Goal: Information Seeking & Learning: Learn about a topic

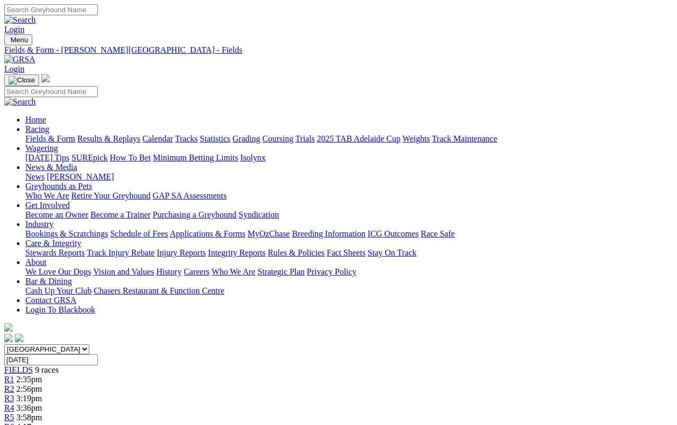
click at [30, 134] on link "Fields & Form" at bounding box center [50, 138] width 50 height 9
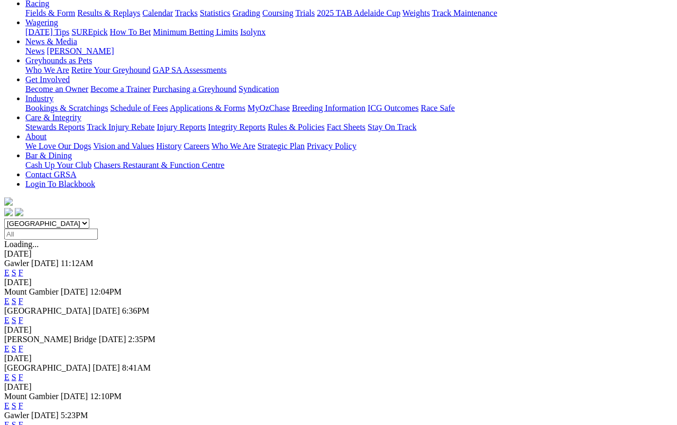
scroll to position [126, 0]
click at [23, 392] on link "F" at bounding box center [20, 425] width 5 height 9
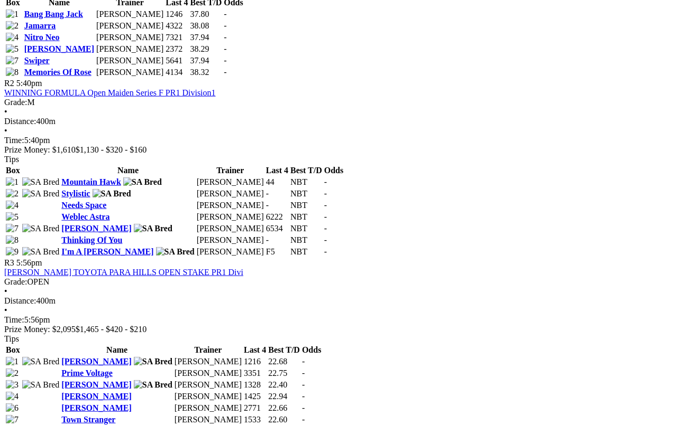
scroll to position [641, 0]
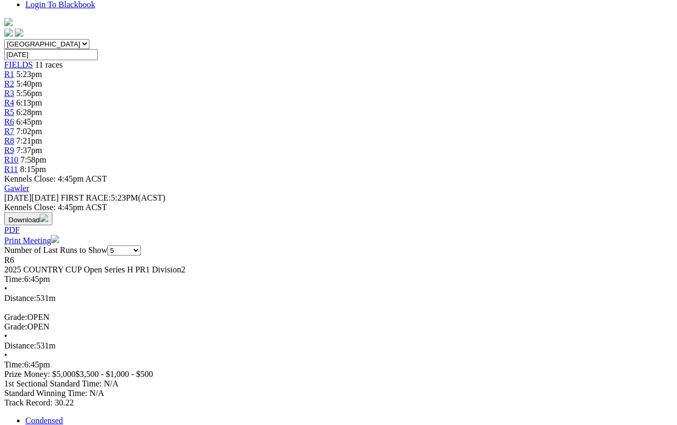
scroll to position [310, 0]
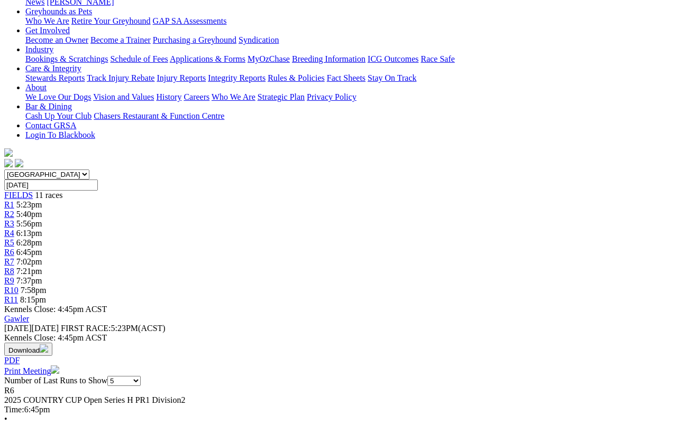
scroll to position [174, 0]
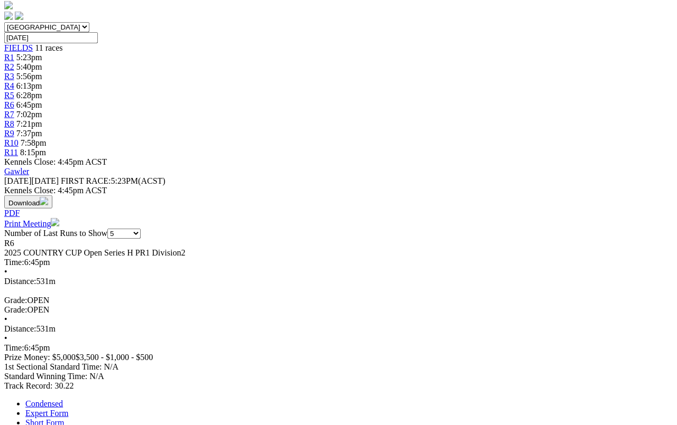
click at [68, 409] on link "Expert Form" at bounding box center [46, 413] width 43 height 9
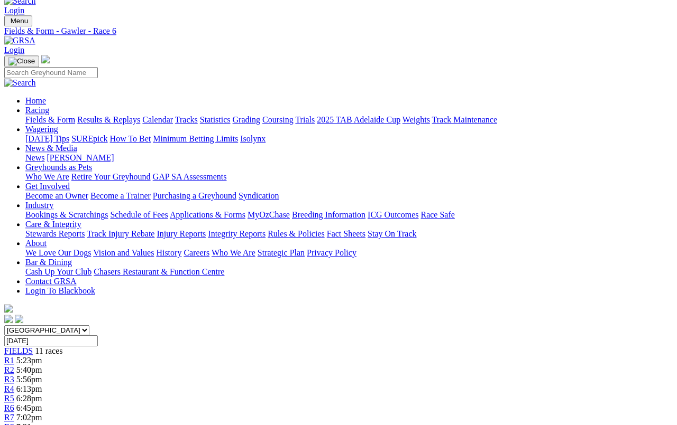
scroll to position [0, 0]
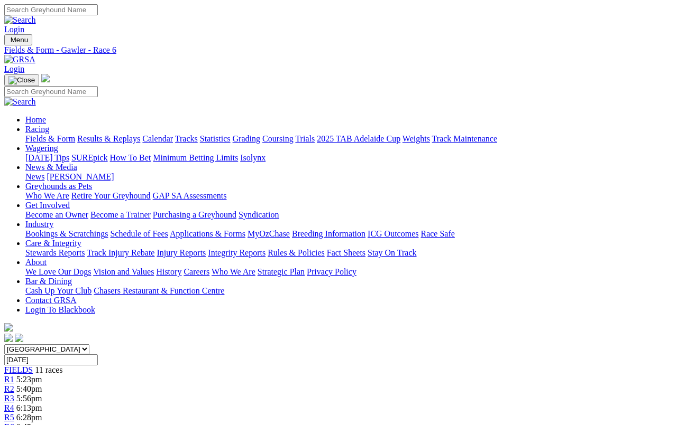
click at [39, 134] on link "Fields & Form" at bounding box center [50, 138] width 50 height 9
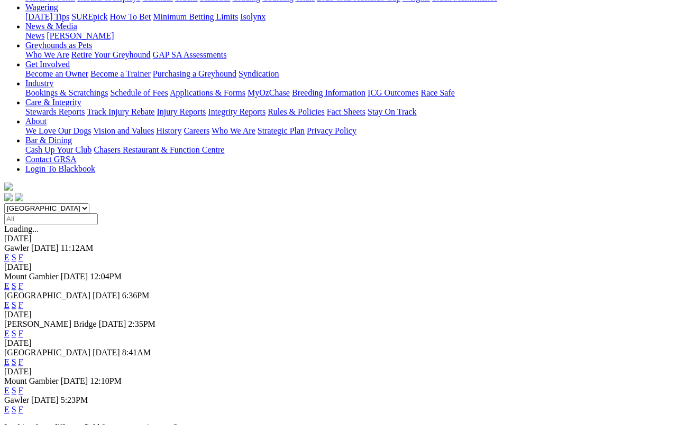
scroll to position [141, 0]
click at [23, 301] on link "F" at bounding box center [20, 305] width 5 height 9
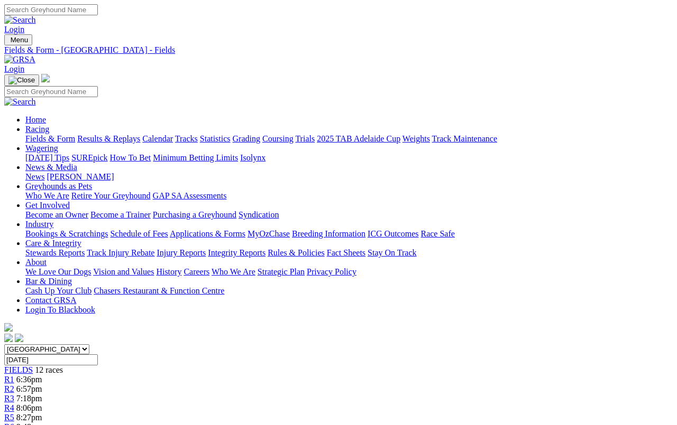
click at [125, 134] on link "Results & Replays" at bounding box center [108, 138] width 63 height 9
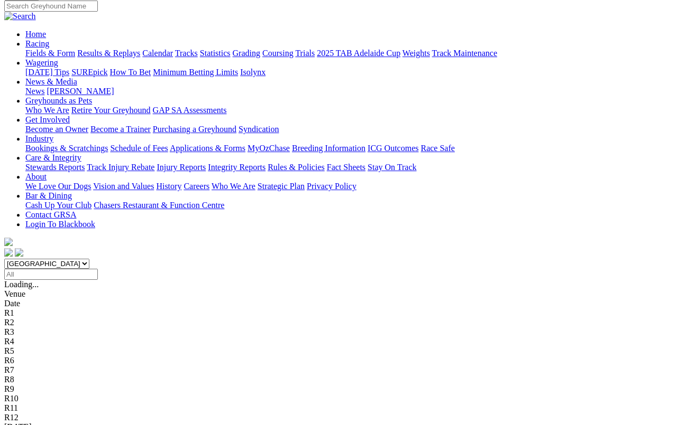
scroll to position [86, 0]
